Goal: Information Seeking & Learning: Learn about a topic

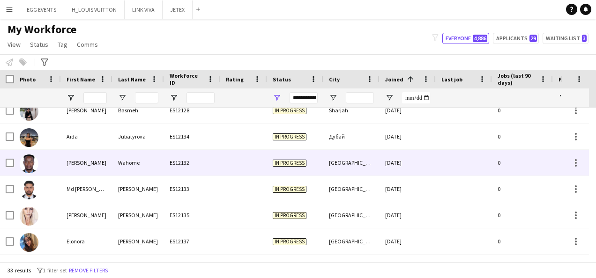
scroll to position [719, 0]
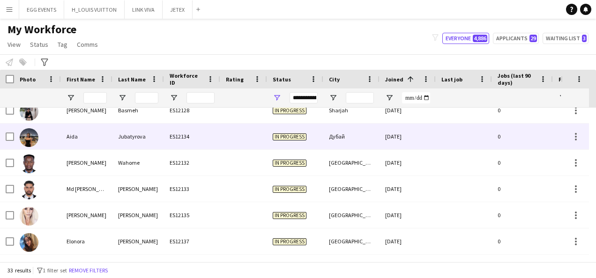
click at [317, 137] on div "In progress" at bounding box center [295, 137] width 56 height 26
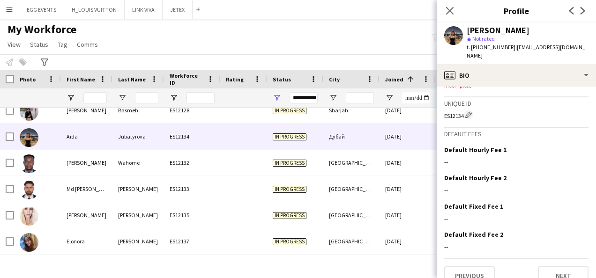
scroll to position [336, 0]
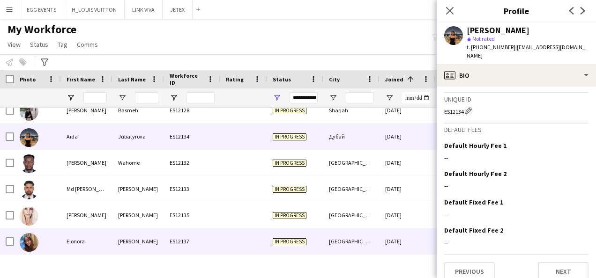
click at [406, 243] on div "[DATE]" at bounding box center [408, 242] width 56 height 26
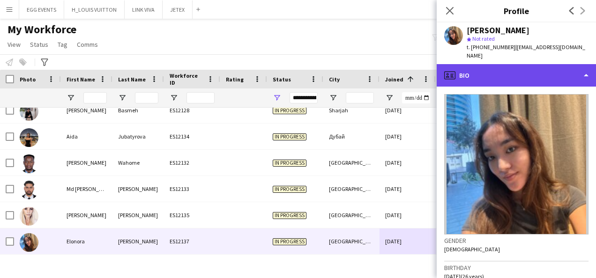
click at [499, 66] on div "profile Bio" at bounding box center [516, 75] width 159 height 23
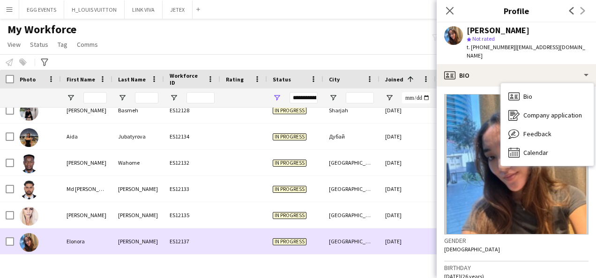
click at [276, 244] on span "In progress" at bounding box center [290, 242] width 34 height 7
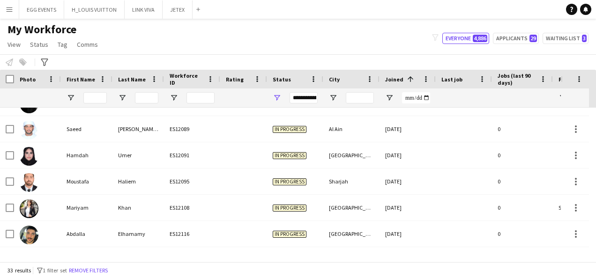
scroll to position [0, 0]
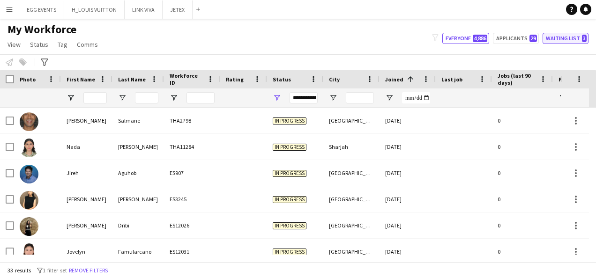
click at [553, 35] on button "Waiting list 3" at bounding box center [566, 38] width 46 height 11
type input "**********"
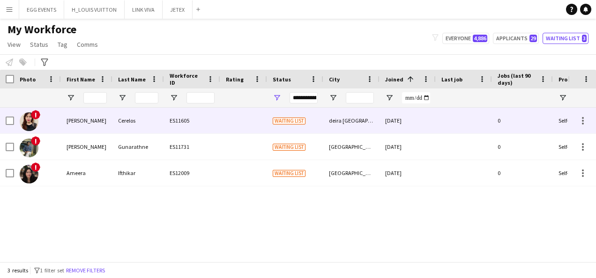
click at [387, 118] on div "[DATE]" at bounding box center [408, 121] width 56 height 26
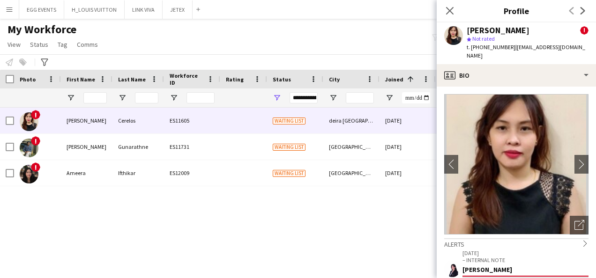
scroll to position [118, 0]
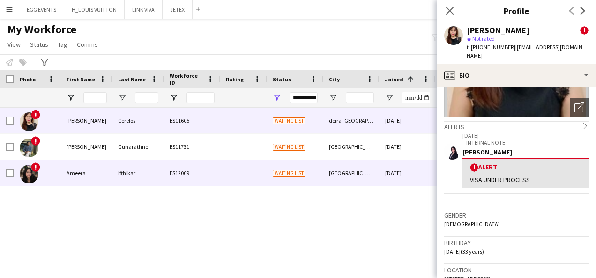
click at [391, 162] on div "[DATE]" at bounding box center [408, 173] width 56 height 26
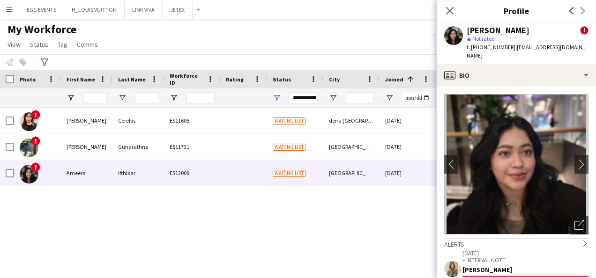
scroll to position [94, 0]
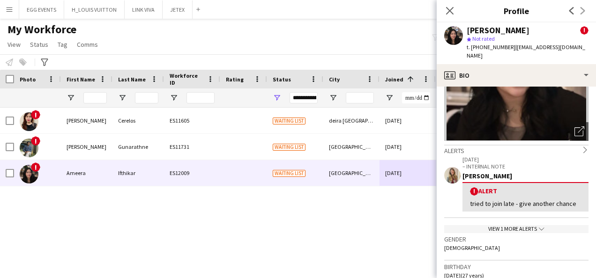
click at [493, 226] on div "View 1 more alerts chevron-down" at bounding box center [516, 230] width 144 height 8
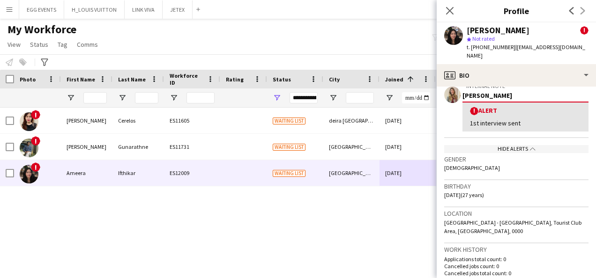
scroll to position [243, 0]
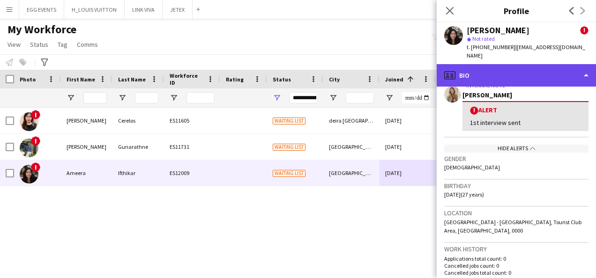
click at [532, 65] on div "profile Bio" at bounding box center [516, 75] width 159 height 23
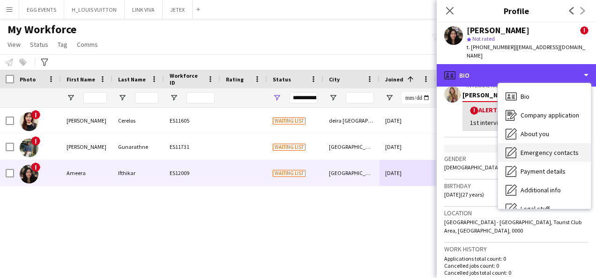
scroll to position [0, 0]
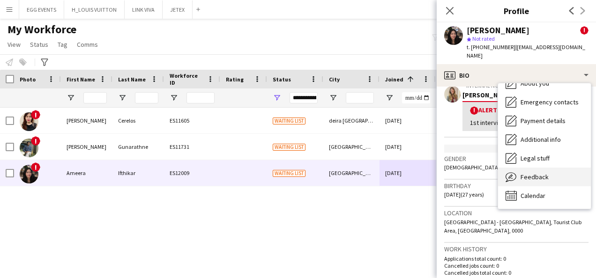
click at [521, 173] on span "Feedback" at bounding box center [535, 177] width 28 height 8
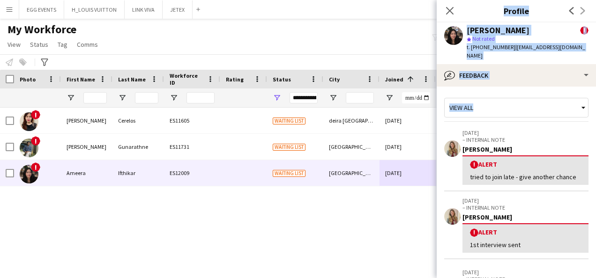
drag, startPoint x: 512, startPoint y: 79, endPoint x: 375, endPoint y: 150, distance: 154.3
click at [375, 150] on body "Menu Boards Boards Boards All jobs Status Workforce Workforce My Workforce Recr…" at bounding box center [298, 139] width 596 height 278
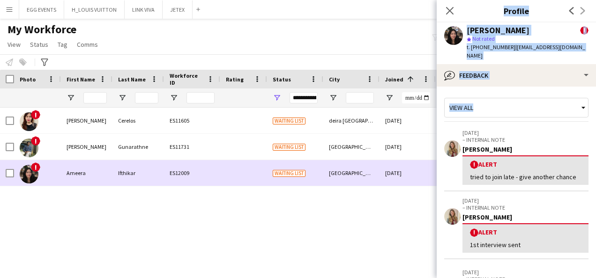
drag, startPoint x: 375, startPoint y: 150, endPoint x: 363, endPoint y: 160, distance: 15.7
click at [363, 160] on div "! [PERSON_NAME] ES11605 Waiting list deira dubai [DATE] 0 Self-employed Crew 33…" at bounding box center [354, 147] width 709 height 79
click at [363, 160] on div "[GEOGRAPHIC_DATA]" at bounding box center [351, 173] width 56 height 26
